Goal: Transaction & Acquisition: Purchase product/service

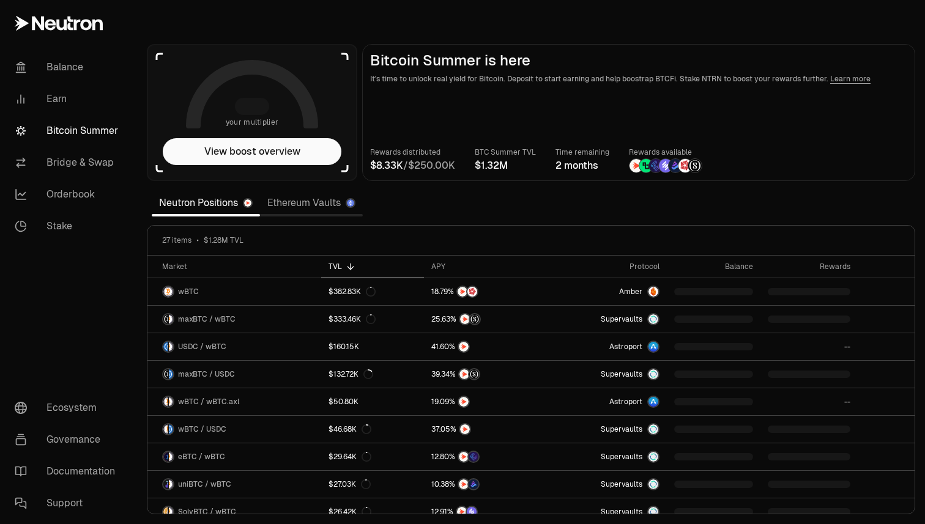
click at [317, 206] on link "Ethereum Vaults" at bounding box center [311, 203] width 103 height 24
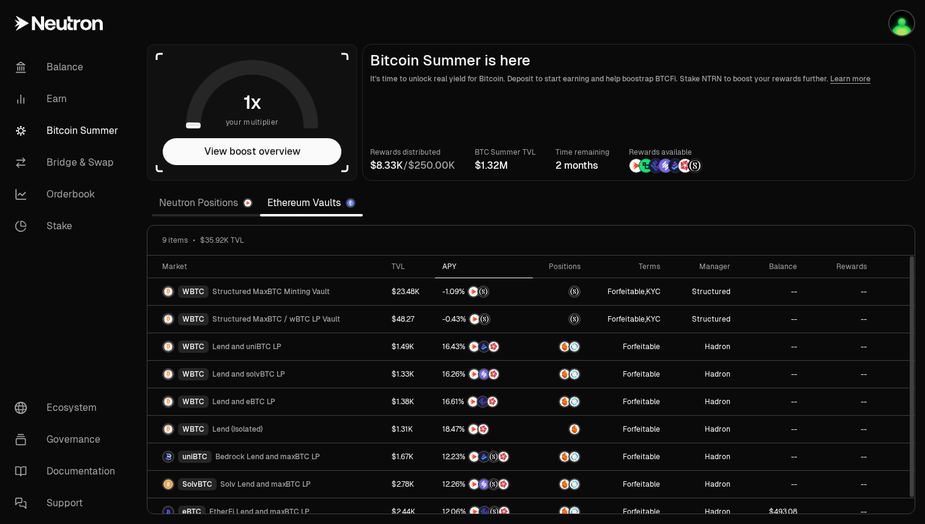
click at [449, 267] on div "APY" at bounding box center [483, 267] width 83 height 10
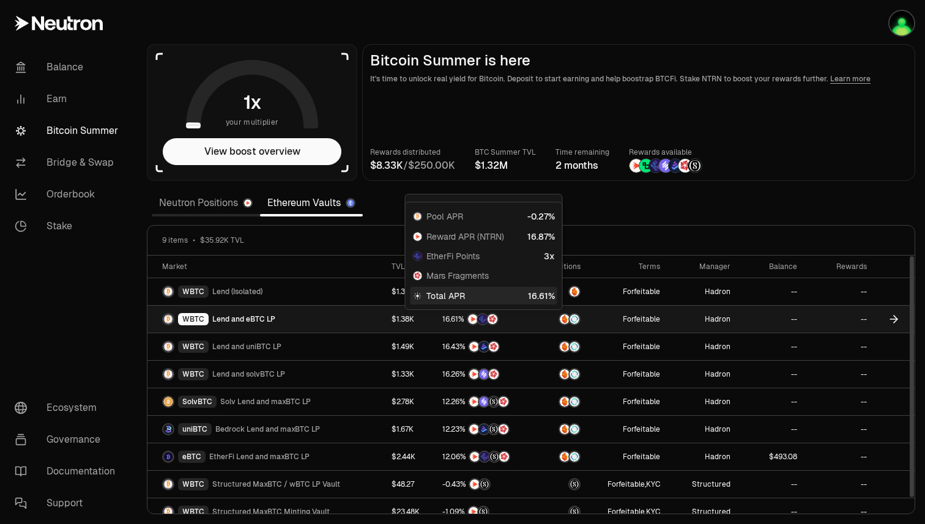
scroll to position [12, 0]
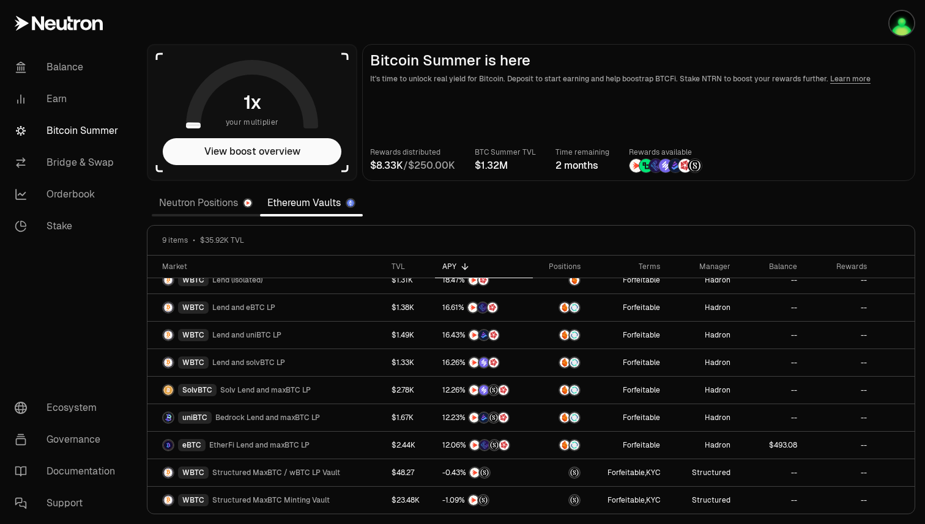
click at [208, 201] on link "Neutron Positions" at bounding box center [206, 203] width 108 height 24
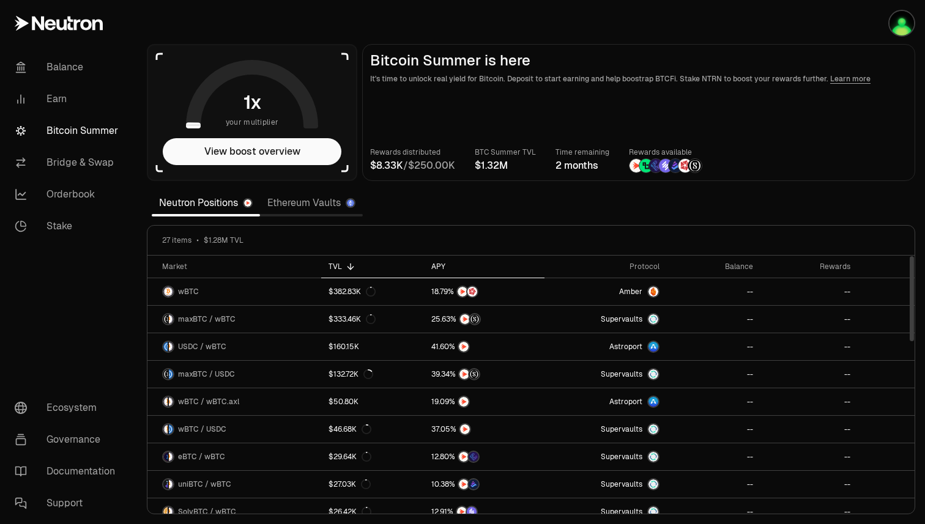
click at [448, 267] on div "APY" at bounding box center [484, 267] width 106 height 10
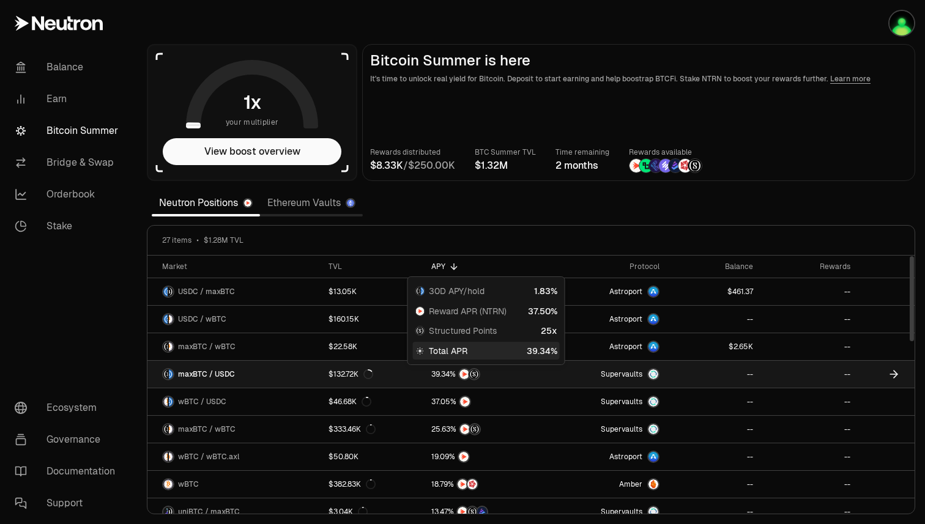
click at [545, 372] on link at bounding box center [484, 374] width 121 height 27
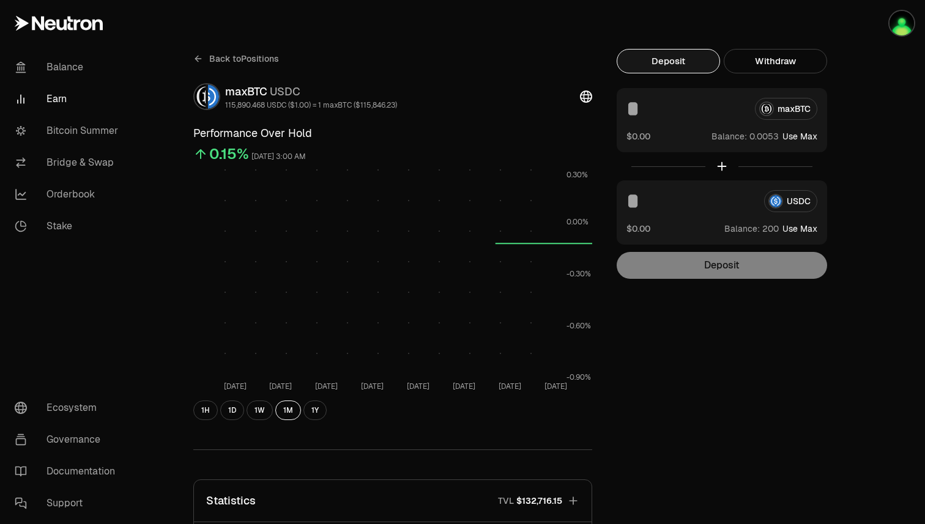
click at [805, 228] on button "Use Max" at bounding box center [799, 229] width 35 height 12
type input "***"
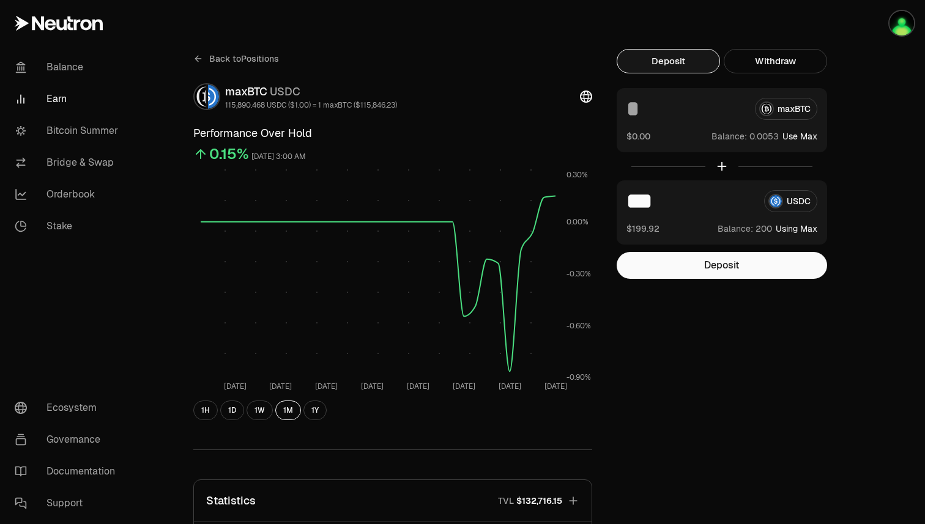
click at [806, 135] on button "Use Max" at bounding box center [799, 136] width 35 height 12
type input "**********"
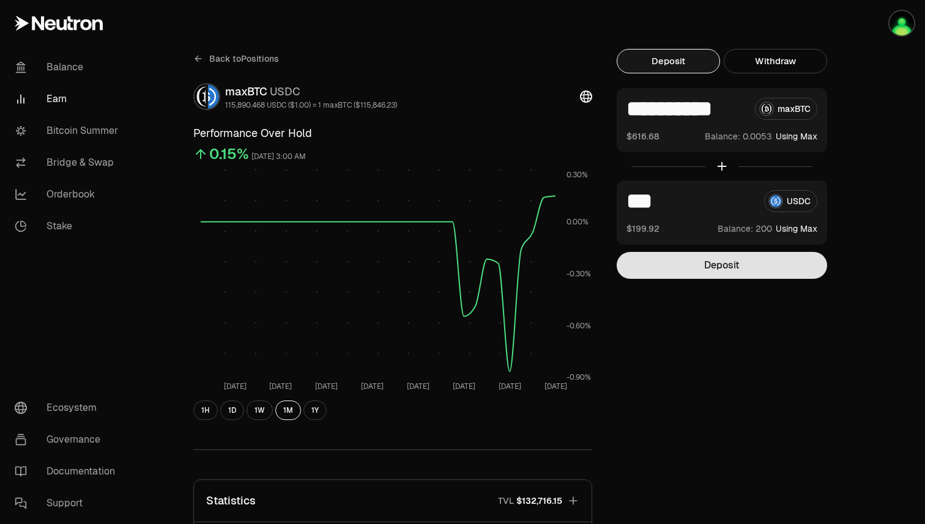
click at [738, 268] on button "Deposit" at bounding box center [721, 265] width 210 height 27
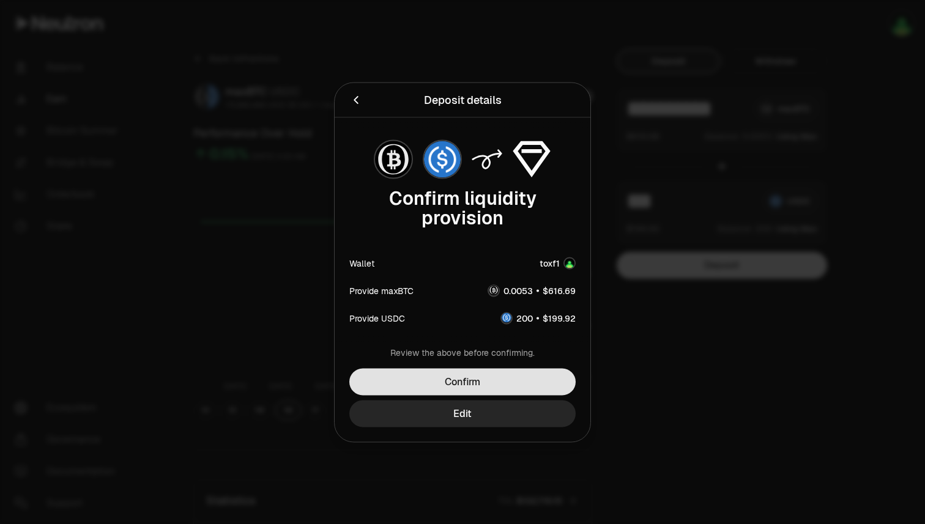
click at [503, 381] on button "Confirm" at bounding box center [462, 381] width 226 height 27
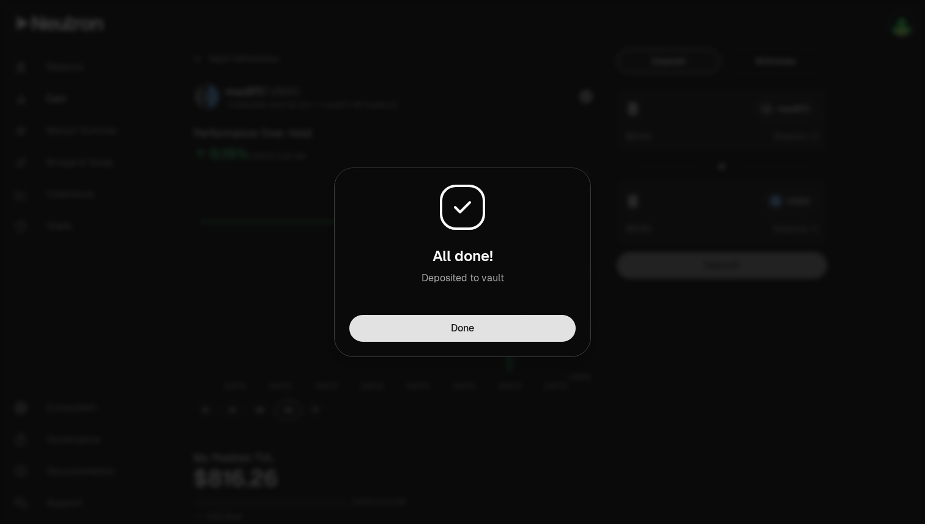
click at [506, 319] on button "Done" at bounding box center [462, 328] width 226 height 27
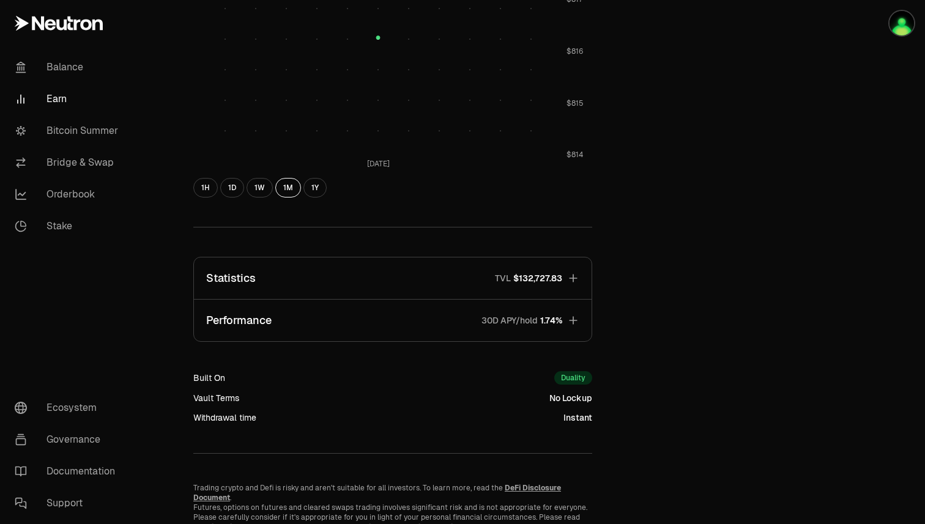
scroll to position [598, 0]
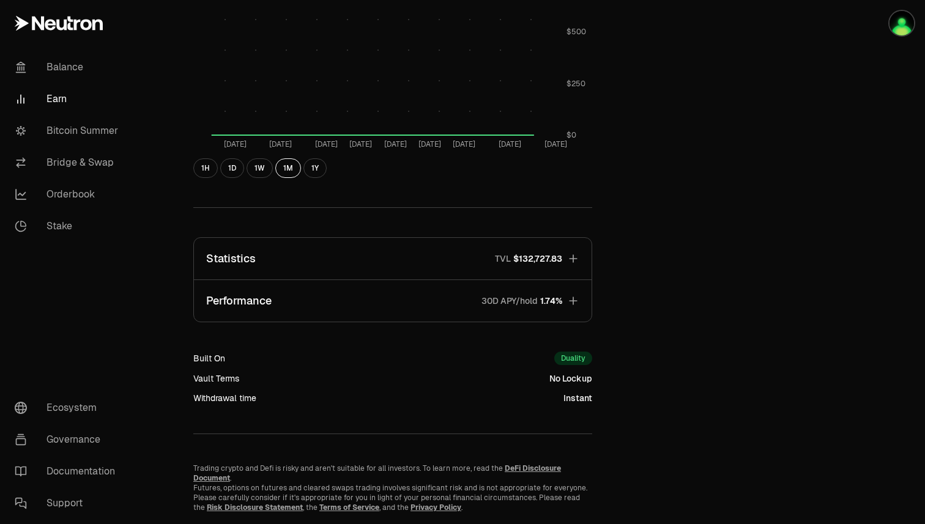
click at [574, 300] on icon "button" at bounding box center [573, 301] width 12 height 12
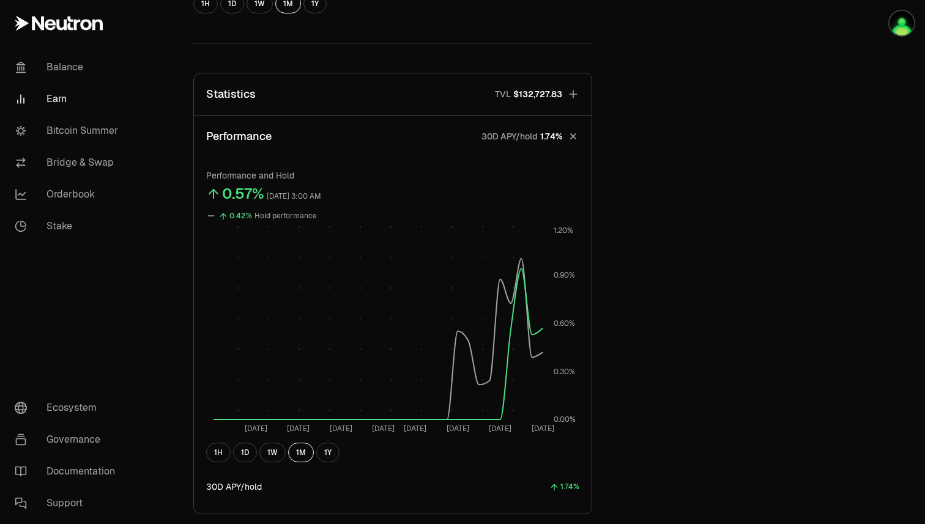
scroll to position [769, 0]
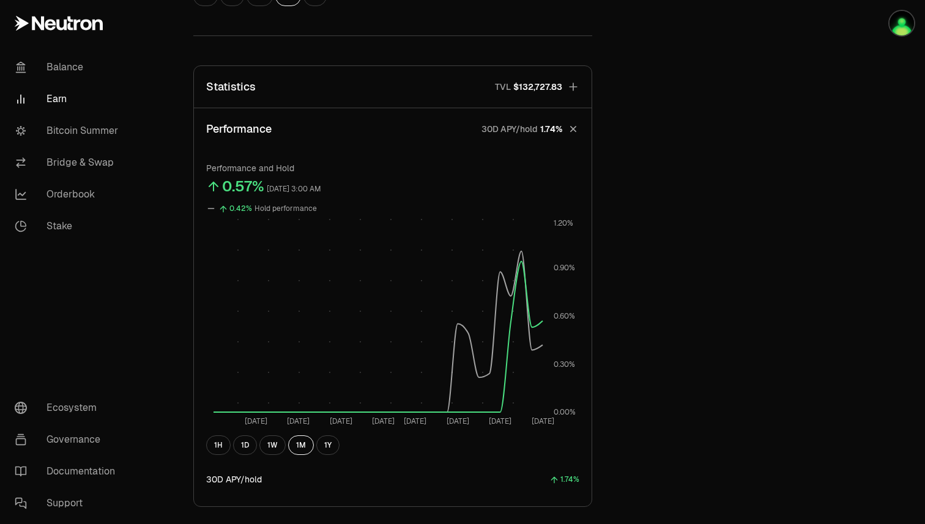
click at [575, 132] on icon "button" at bounding box center [572, 128] width 17 height 17
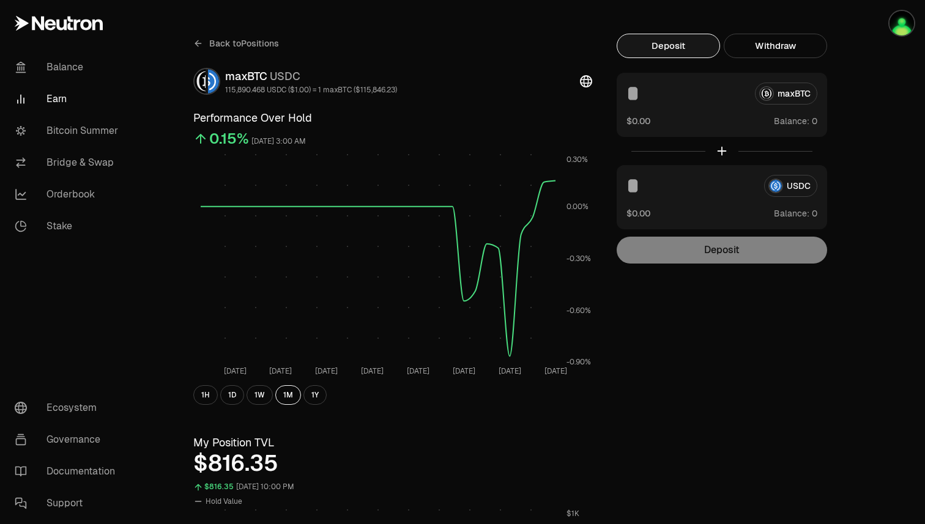
scroll to position [0, 0]
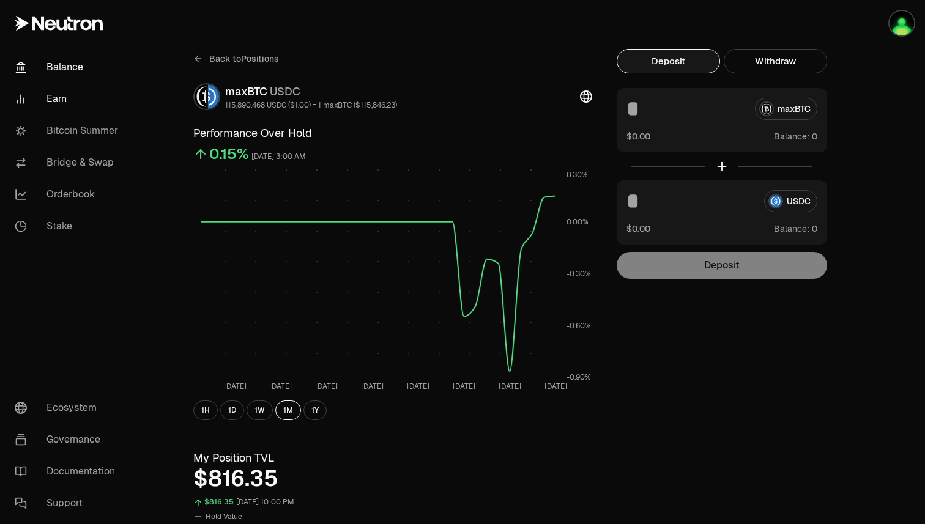
click at [62, 60] on link "Balance" at bounding box center [68, 67] width 127 height 32
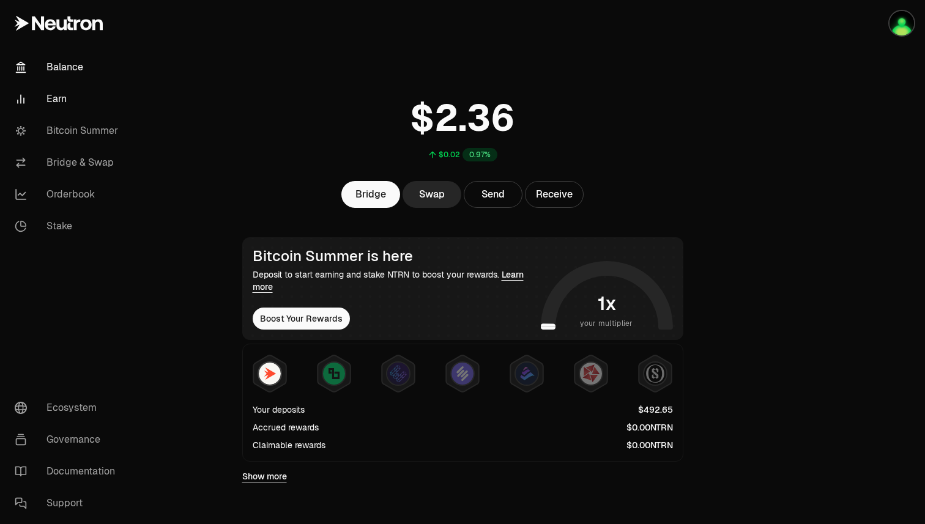
click at [47, 98] on link "Earn" at bounding box center [68, 99] width 127 height 32
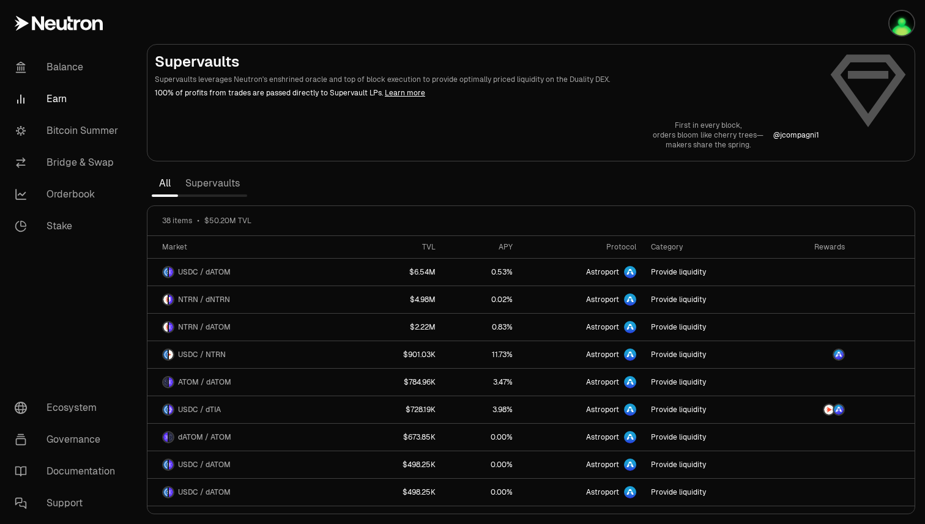
click at [213, 188] on link "Supervaults" at bounding box center [212, 183] width 69 height 24
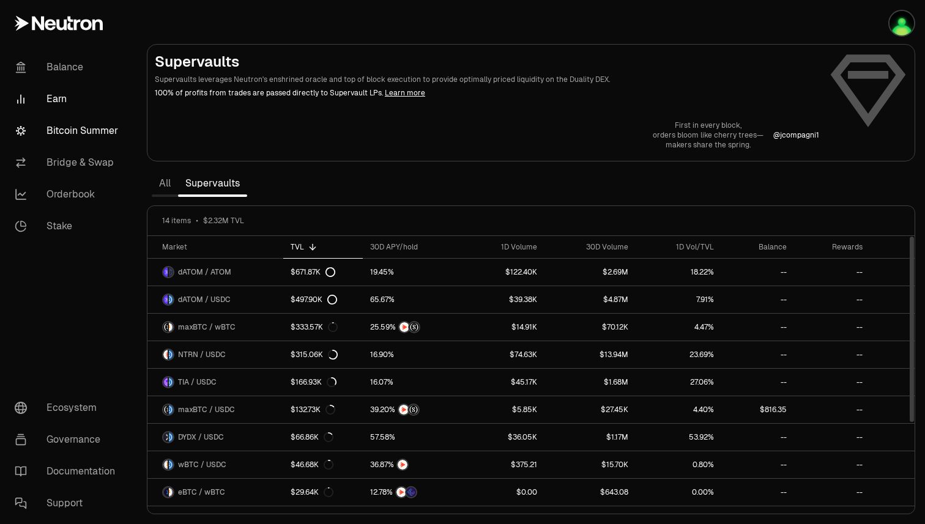
click at [62, 119] on link "Bitcoin Summer" at bounding box center [68, 131] width 127 height 32
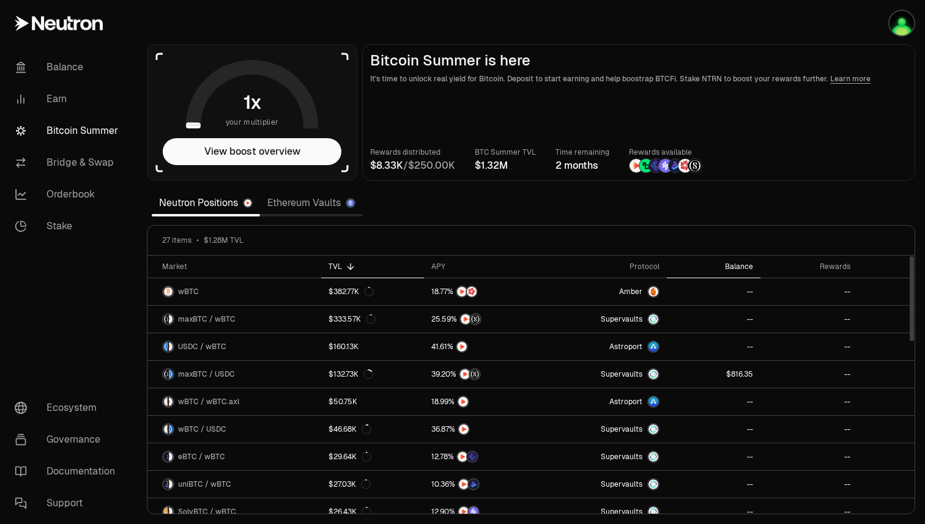
click at [738, 267] on div "Balance" at bounding box center [713, 267] width 79 height 10
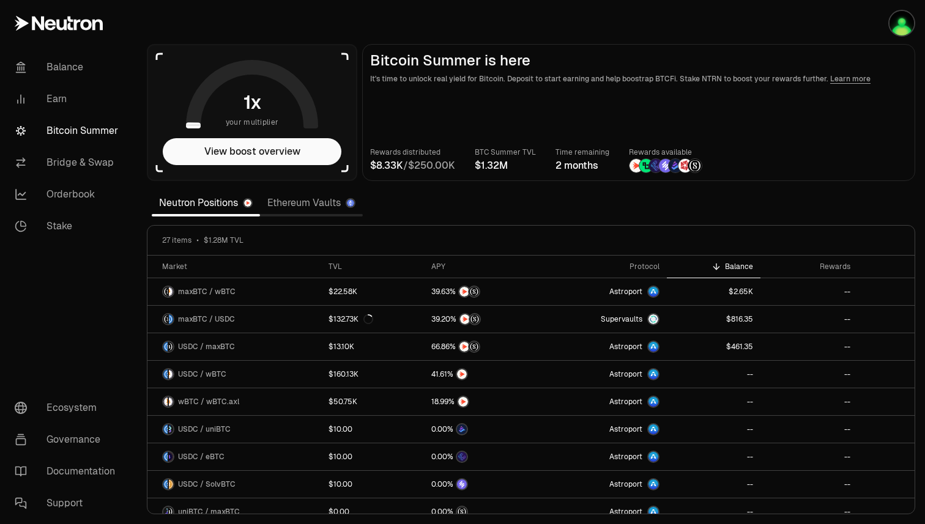
click at [278, 210] on link "Ethereum Vaults" at bounding box center [311, 203] width 103 height 24
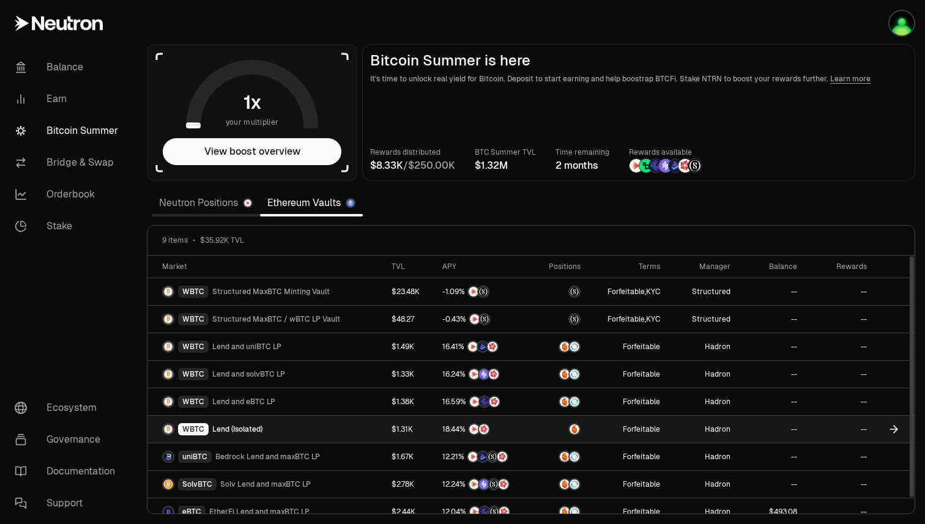
scroll to position [12, 0]
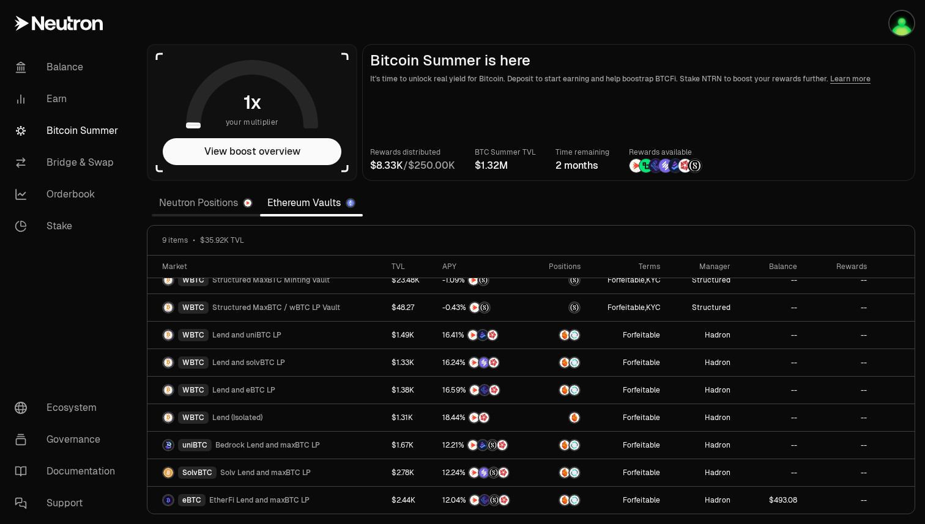
click at [198, 212] on link "Neutron Positions" at bounding box center [206, 203] width 108 height 24
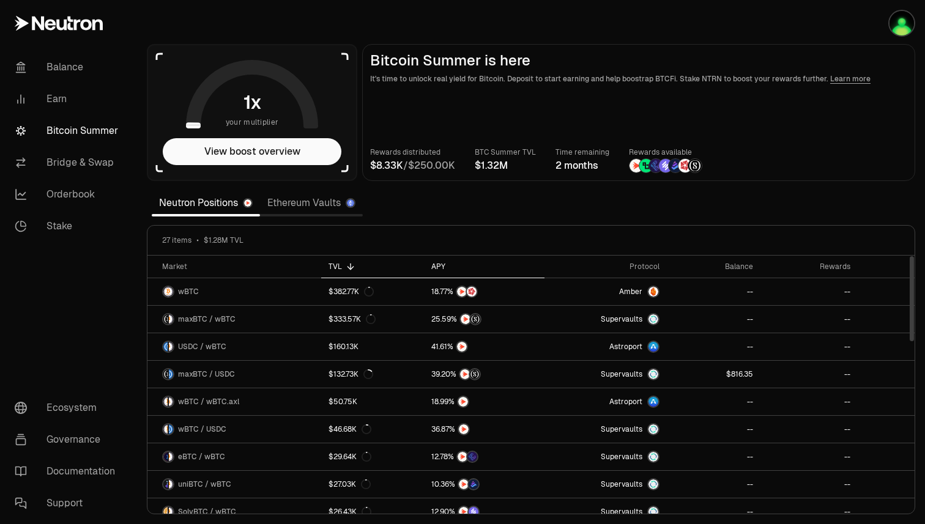
click at [442, 268] on div "APY" at bounding box center [484, 267] width 106 height 10
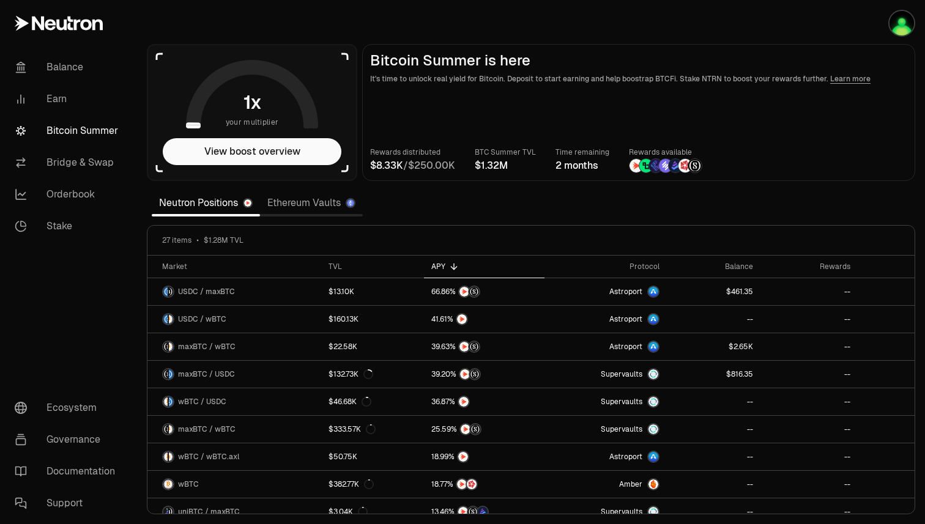
click at [287, 201] on link "Ethereum Vaults" at bounding box center [311, 203] width 103 height 24
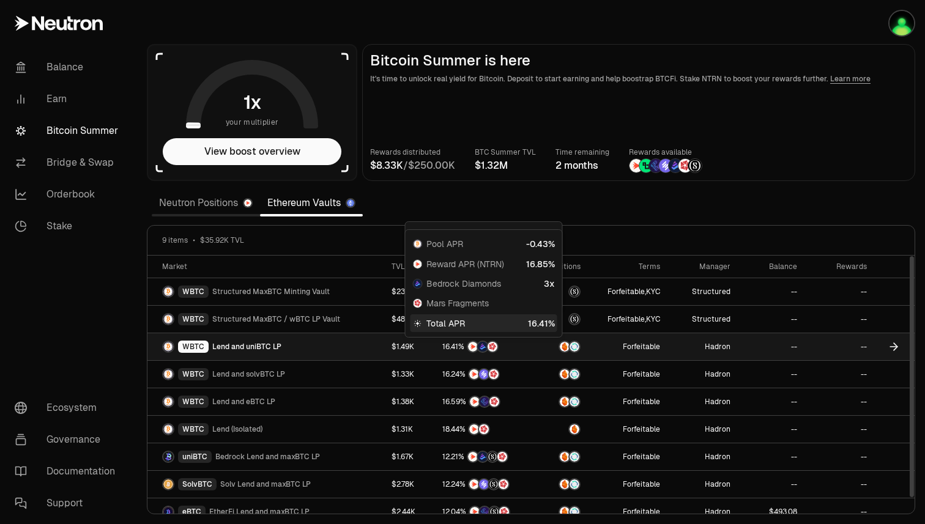
scroll to position [12, 0]
